Goal: Task Accomplishment & Management: Use online tool/utility

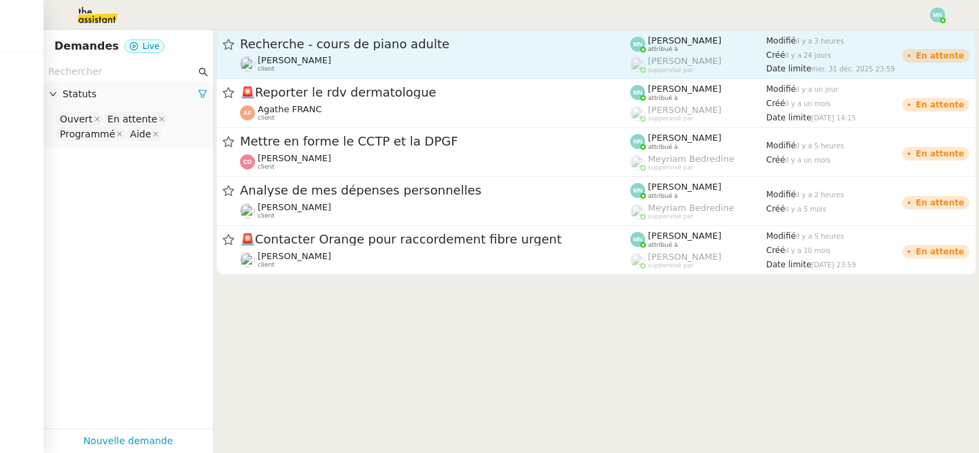
click at [321, 51] on div "Recherche - cours de piano adulte" at bounding box center [435, 44] width 390 height 16
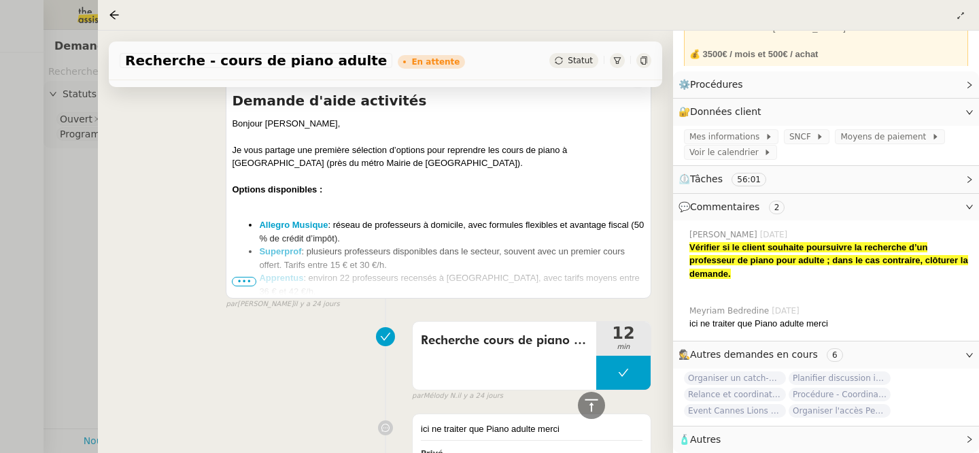
scroll to position [7006, 0]
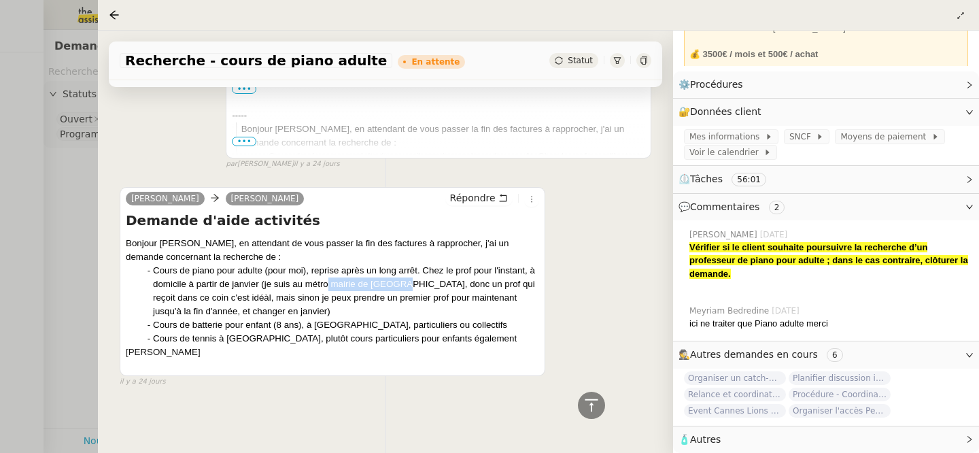
drag, startPoint x: 404, startPoint y: 283, endPoint x: 329, endPoint y: 288, distance: 75.0
click at [329, 288] on div "Cours de piano pour adulte (pour moi), reprise après un long arrêt. Chez le pro…" at bounding box center [346, 291] width 386 height 54
copy div "[GEOGRAPHIC_DATA]"
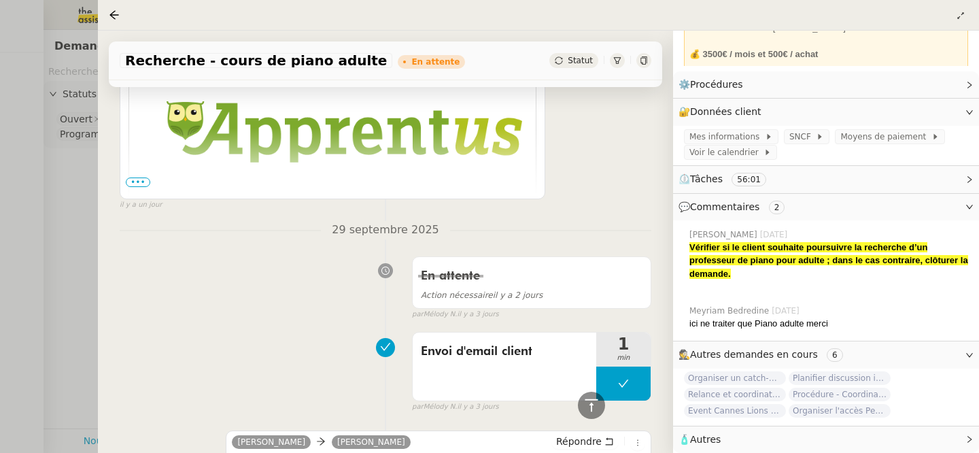
scroll to position [1363, 0]
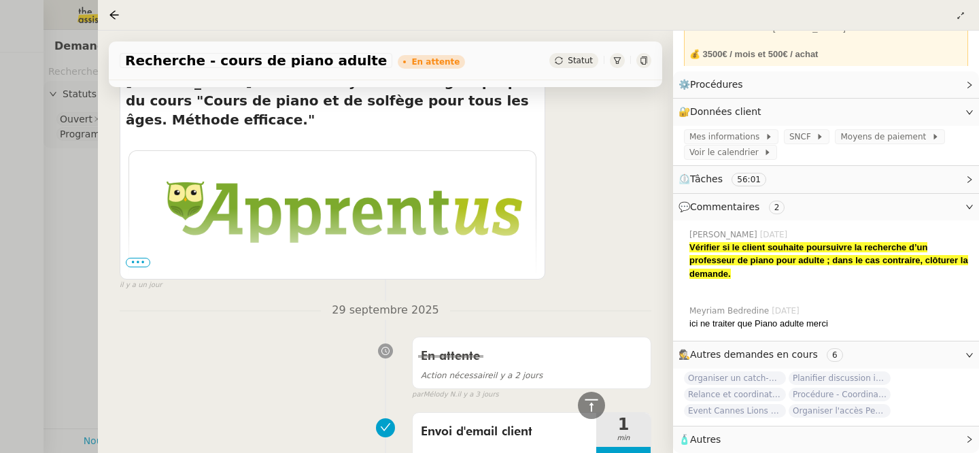
click at [137, 256] on td "Bonjour [PERSON_NAME], [PERSON_NAME] vous a envoyé un message à propos du cours…" at bounding box center [332, 312] width 407 height 113
click at [141, 261] on span "•••" at bounding box center [138, 263] width 24 height 10
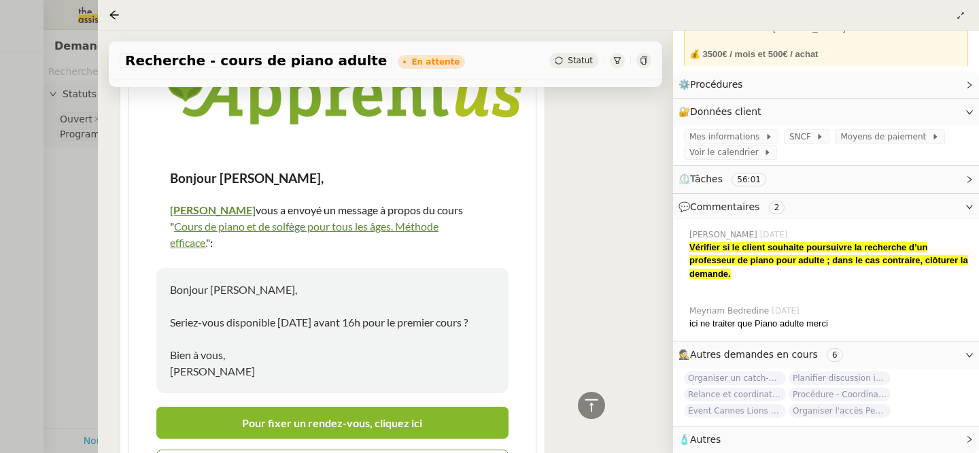
scroll to position [1490, 0]
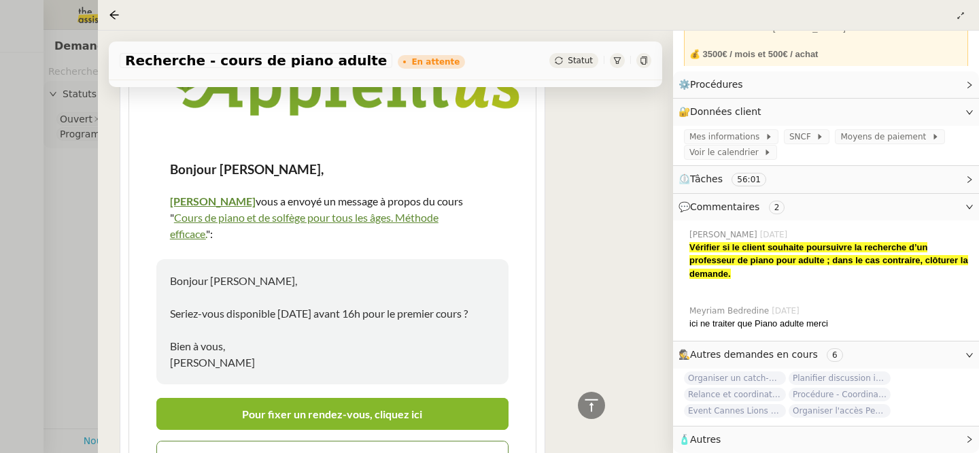
click at [298, 398] on link "Pour fixer un rendez-vous, cliquez ici" at bounding box center [332, 414] width 352 height 32
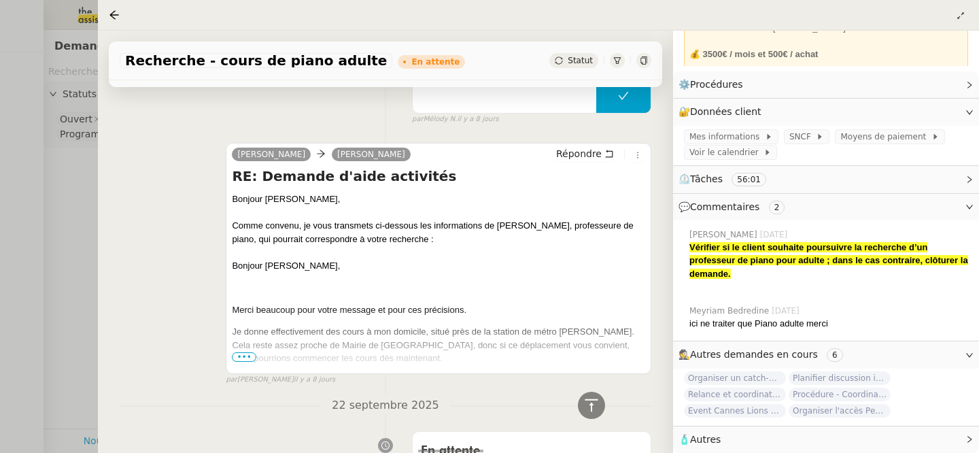
scroll to position [4087, 0]
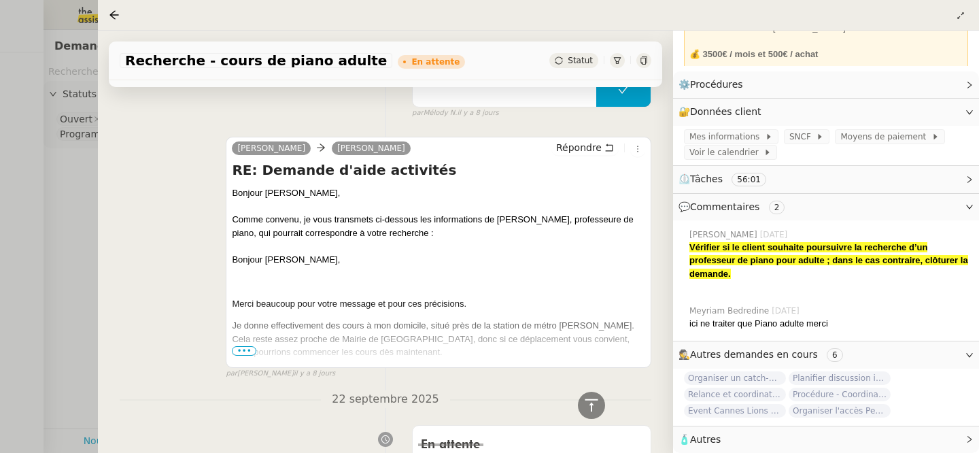
click at [250, 346] on span "•••" at bounding box center [244, 351] width 24 height 10
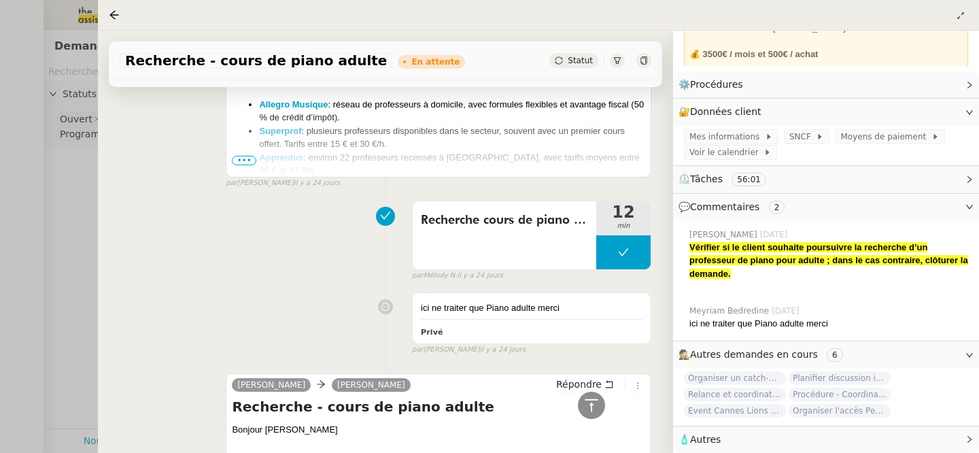
scroll to position [10583, 0]
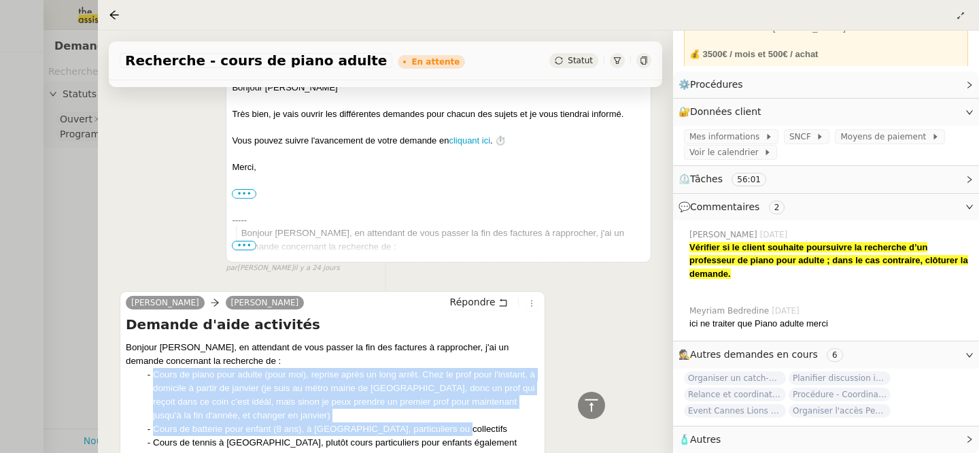
drag, startPoint x: 153, startPoint y: 274, endPoint x: 452, endPoint y: 321, distance: 302.9
click at [452, 368] on ul "Cours de piano pour adulte (pour moi), reprise après un long arrêt. Chez le pro…" at bounding box center [333, 409] width 414 height 82
copy ul "Cours de piano pour adulte (pour moi), reprise après un long arrêt. Chez le pro…"
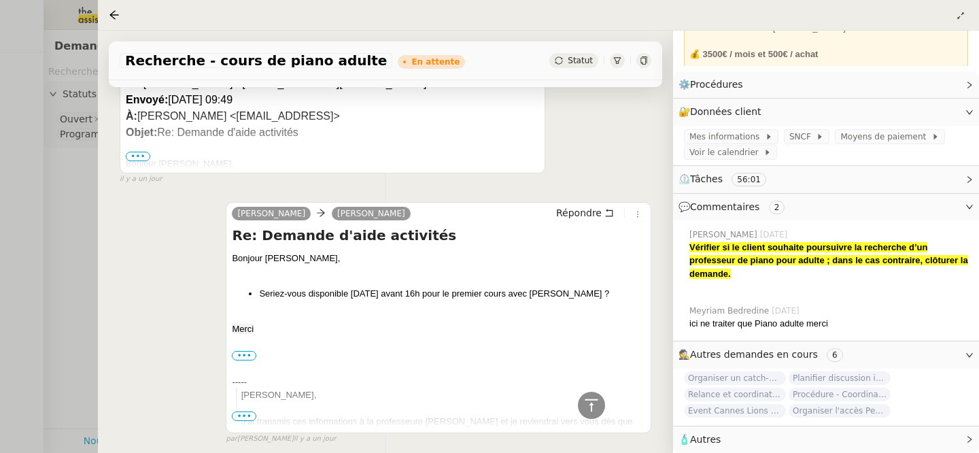
scroll to position [0, 0]
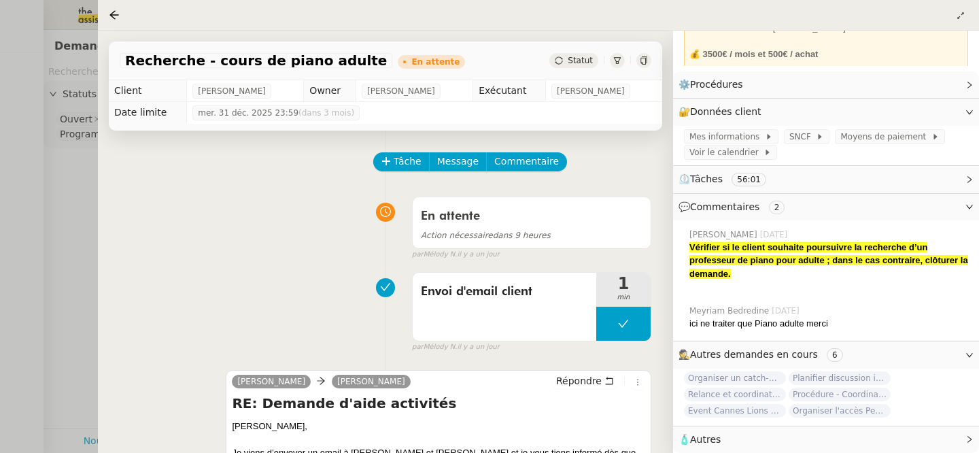
drag, startPoint x: 270, startPoint y: 90, endPoint x: 171, endPoint y: 91, distance: 99.3
click at [170, 91] on tr "Client [PERSON_NAME] Owner [PERSON_NAME] Exécutant [PERSON_NAME]" at bounding box center [386, 91] width 554 height 22
copy tr "[PERSON_NAME]"
click at [261, 80] on td "[PERSON_NAME]" at bounding box center [245, 91] width 117 height 22
drag, startPoint x: 267, startPoint y: 85, endPoint x: 197, endPoint y: 86, distance: 70.1
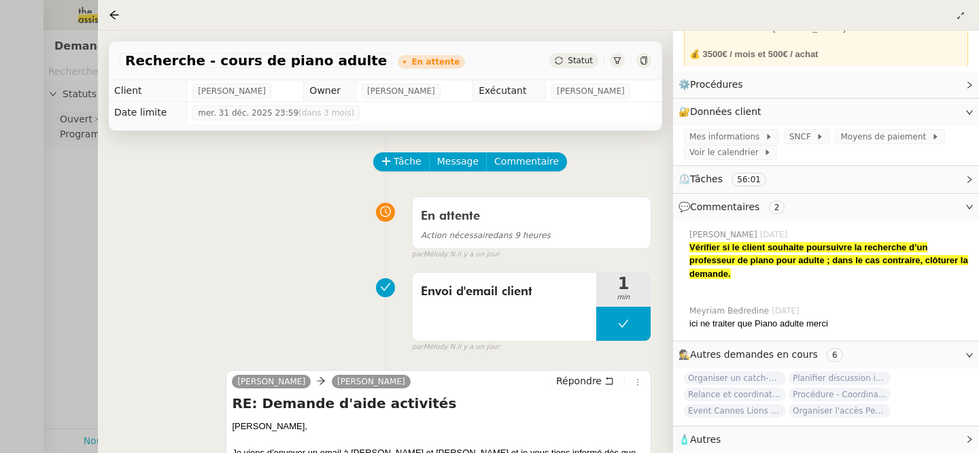
click at [197, 86] on app-ticket-info-button "[PERSON_NAME]" at bounding box center [234, 90] width 84 height 11
copy span "[PERSON_NAME]"
click at [744, 437] on span "🧴 Autres" at bounding box center [815, 440] width 273 height 16
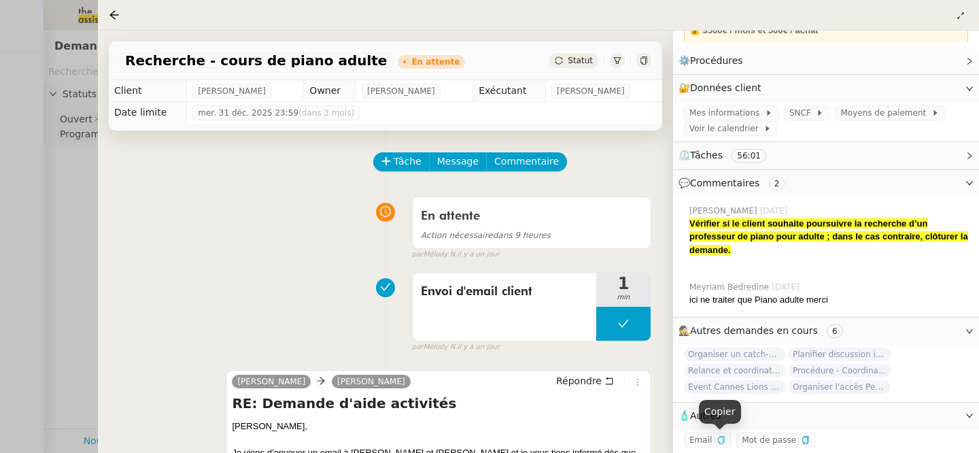
click at [718, 439] on icon "button" at bounding box center [722, 440] width 8 height 8
click at [407, 165] on span "Tâche" at bounding box center [408, 162] width 28 height 16
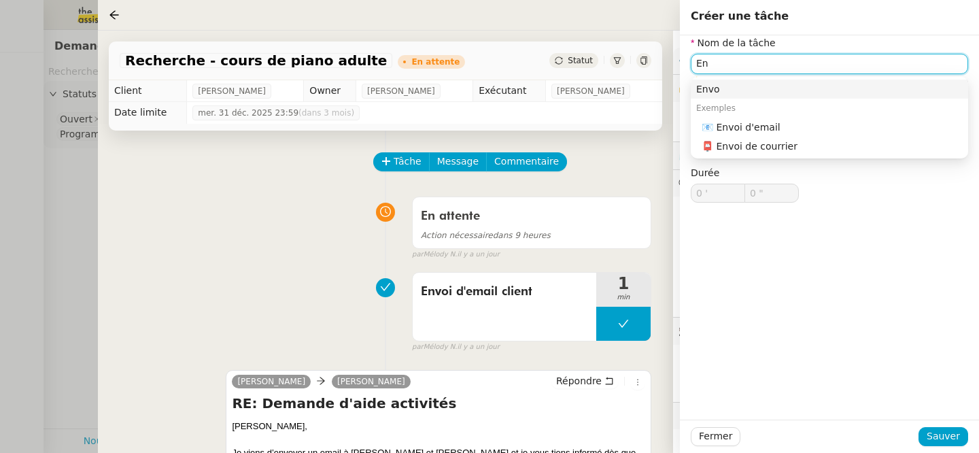
type input "E"
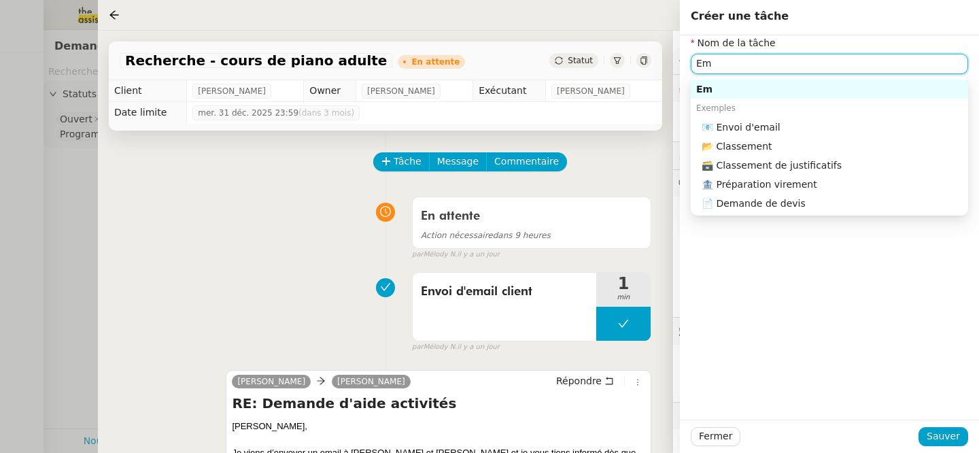
type input "E"
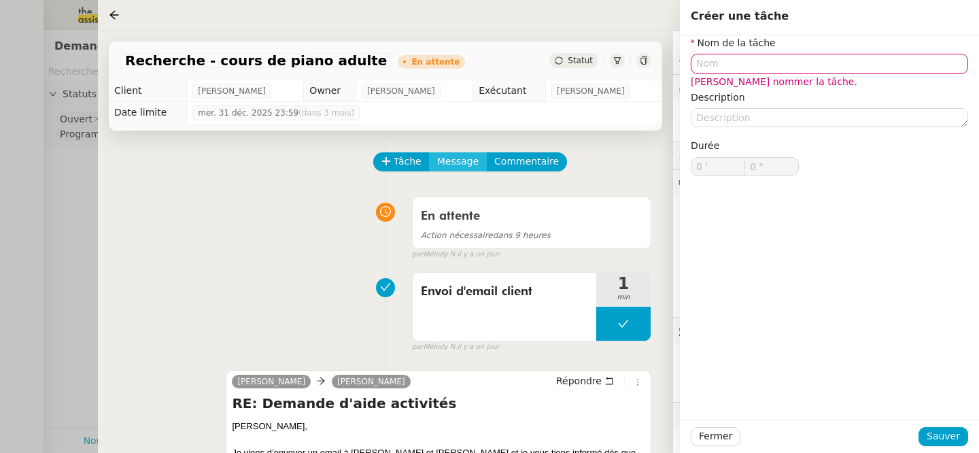
click at [467, 162] on span "Message" at bounding box center [457, 162] width 41 height 16
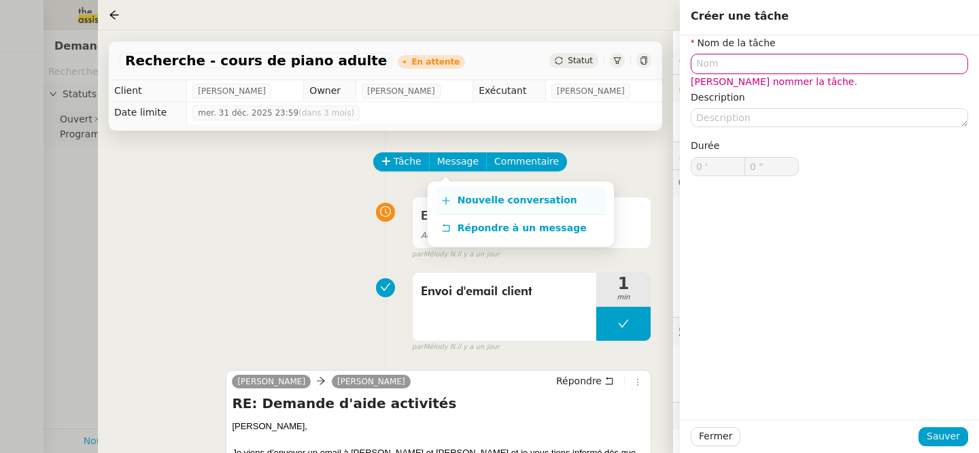
click at [498, 205] on span "Nouvelle conversation" at bounding box center [518, 200] width 120 height 11
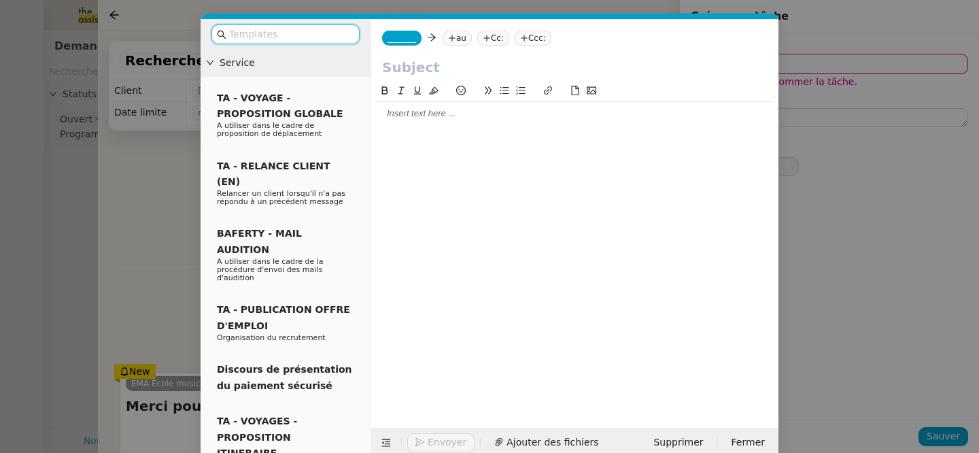
click at [415, 122] on div at bounding box center [575, 113] width 397 height 23
click at [690, 443] on span "Supprimer" at bounding box center [679, 443] width 50 height 16
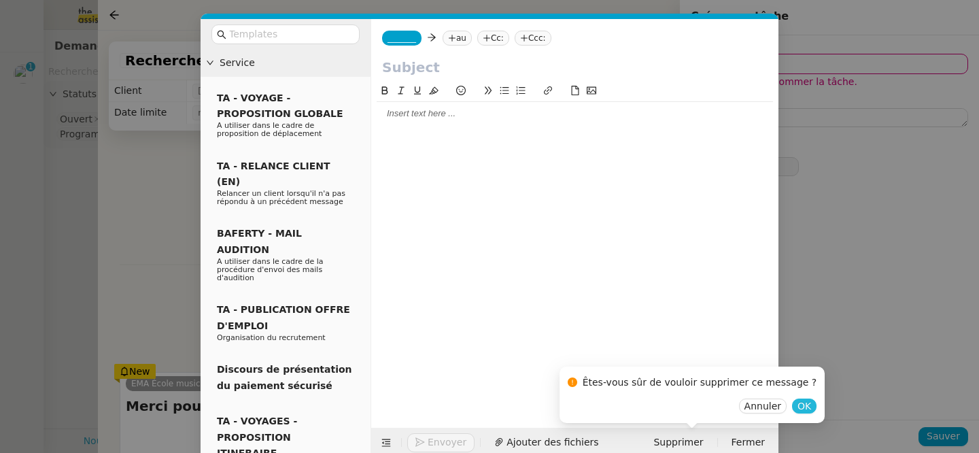
click at [798, 407] on span "OK" at bounding box center [805, 406] width 14 height 14
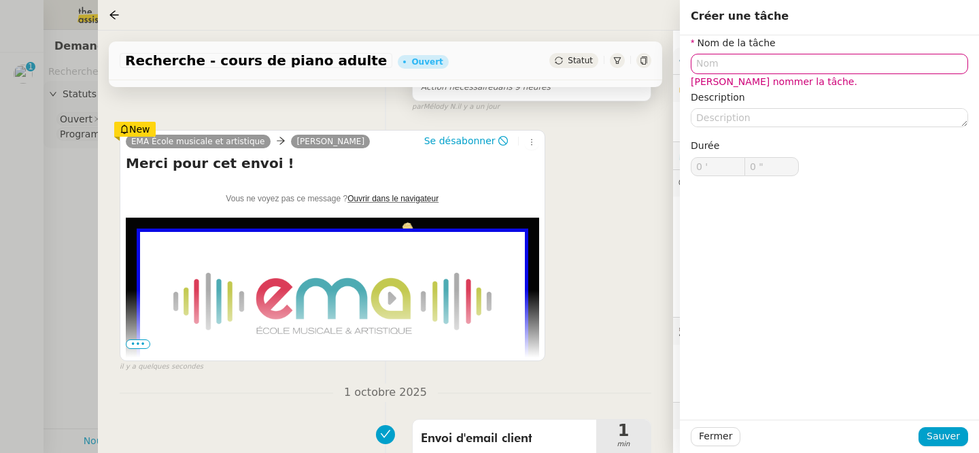
scroll to position [261, 0]
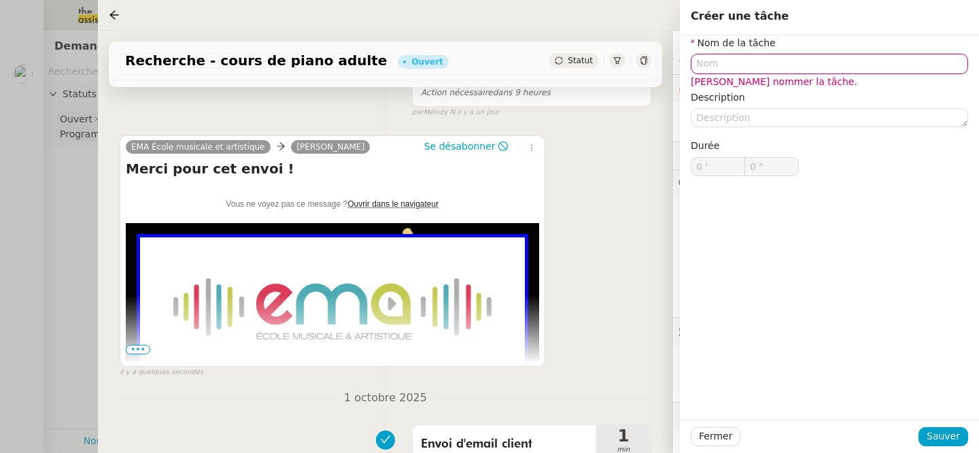
click at [131, 350] on span "•••" at bounding box center [138, 350] width 24 height 10
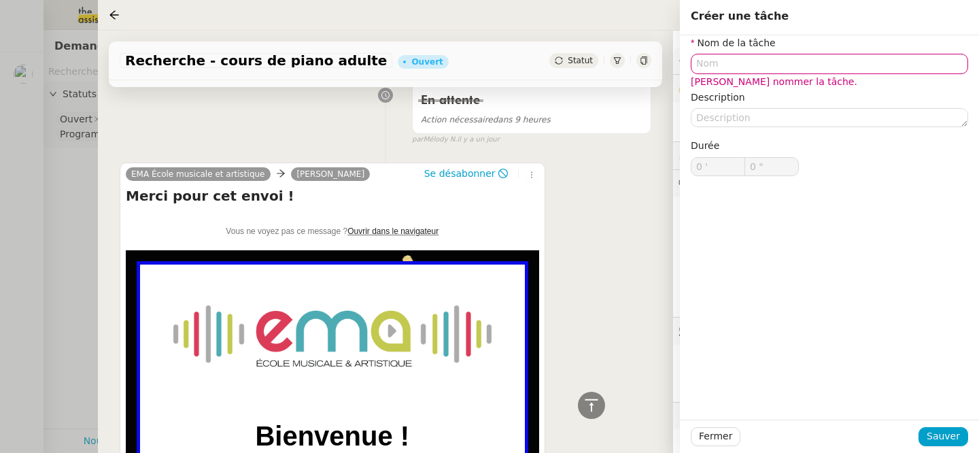
scroll to position [0, 0]
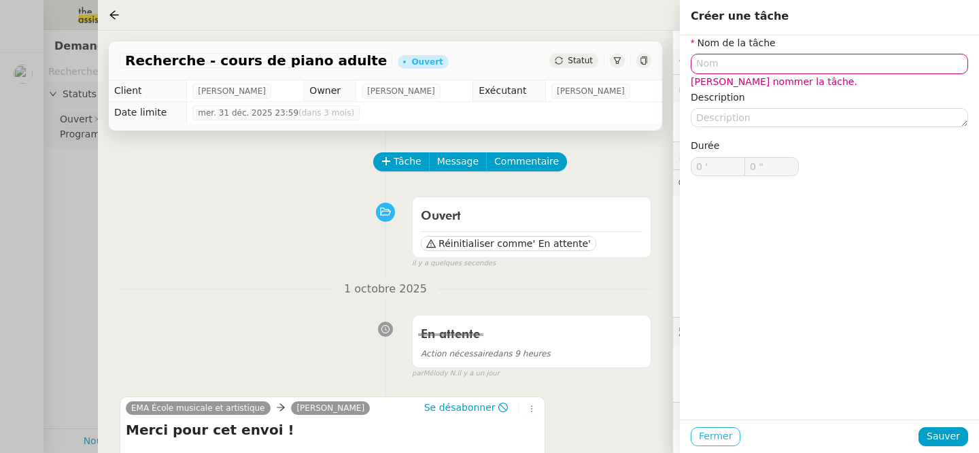
click at [714, 433] on span "Fermer" at bounding box center [715, 437] width 33 height 16
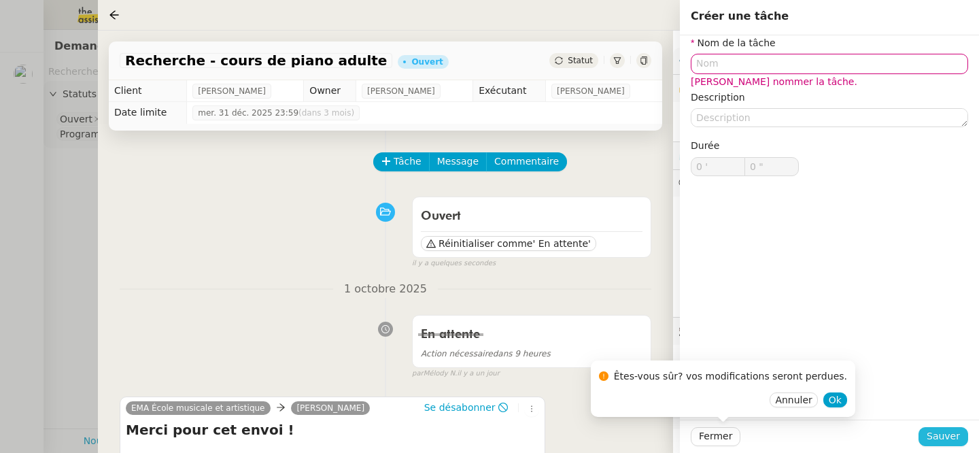
click at [939, 440] on span "Sauver" at bounding box center [943, 437] width 33 height 16
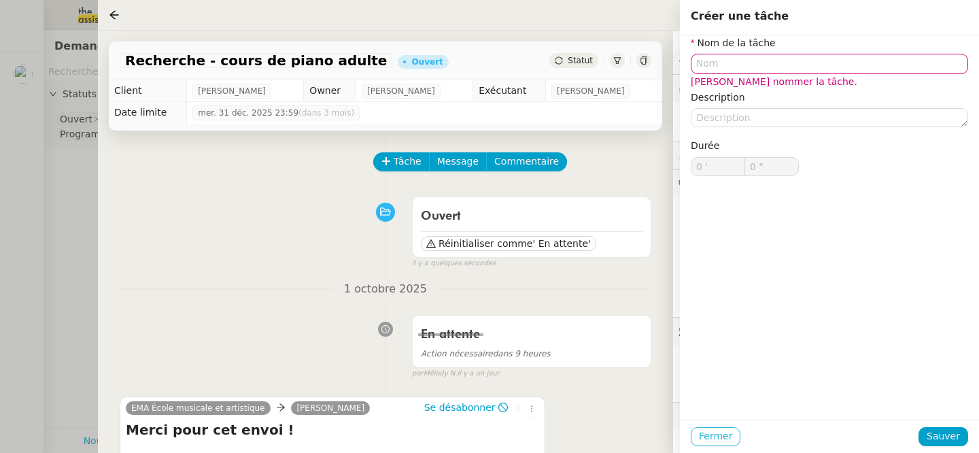
click at [714, 433] on span "Fermer" at bounding box center [715, 437] width 33 height 16
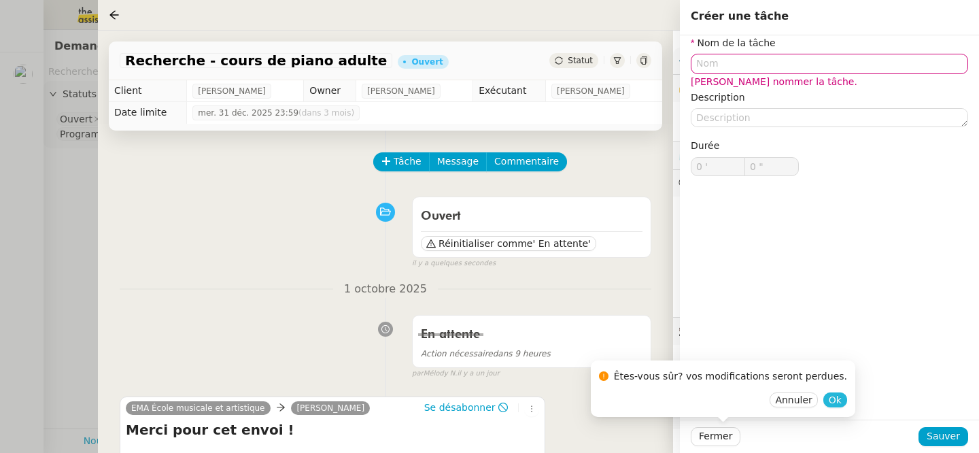
click at [829, 399] on span "Ok" at bounding box center [835, 400] width 13 height 14
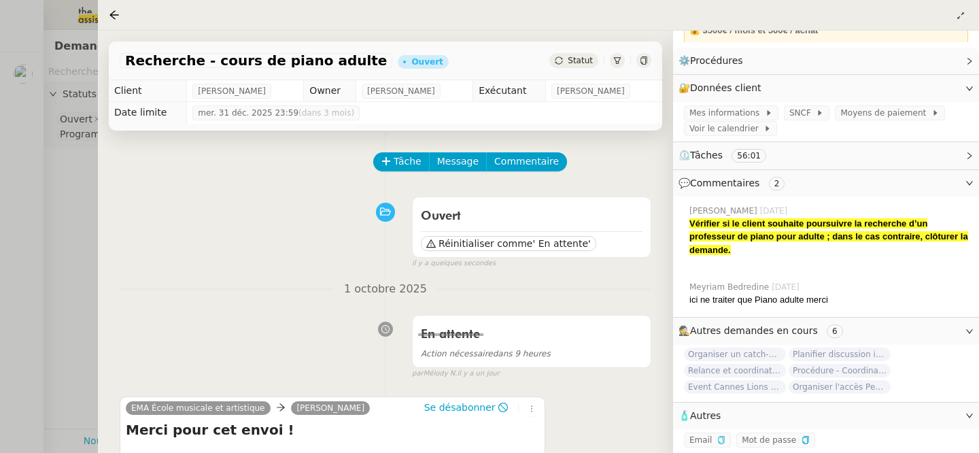
click at [76, 176] on div at bounding box center [489, 226] width 979 height 453
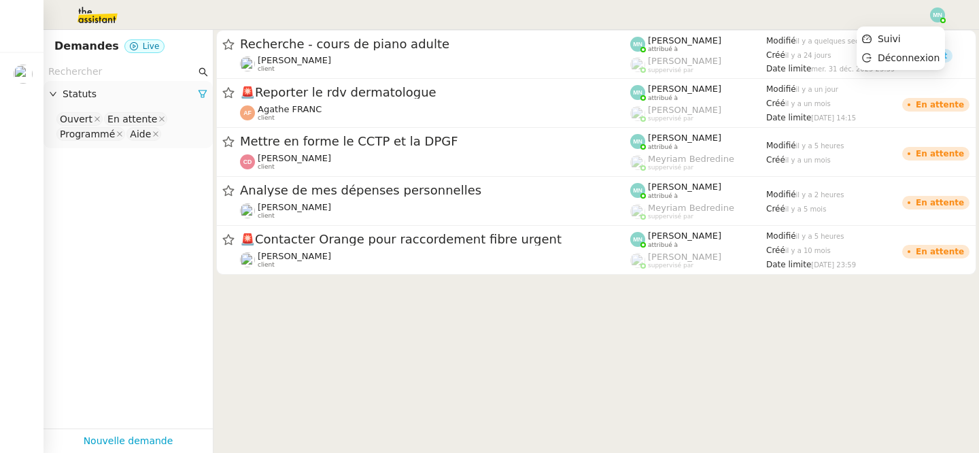
click at [935, 12] on img at bounding box center [937, 14] width 15 height 15
click at [898, 37] on span "Suivi" at bounding box center [889, 38] width 23 height 11
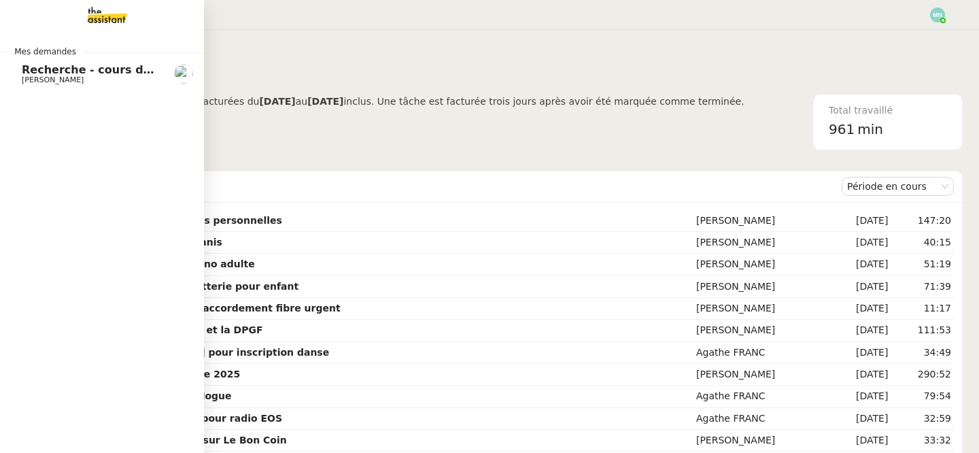
click at [16, 71] on link "Recherche - cours de piano adulte [PERSON_NAME]" at bounding box center [102, 73] width 204 height 31
